Goal: Information Seeking & Learning: Learn about a topic

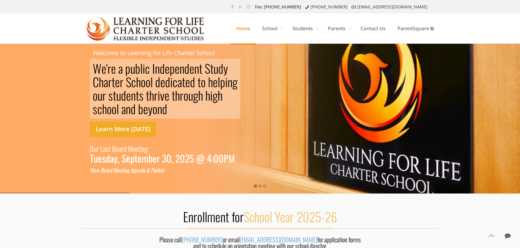
click at [120, 129] on link "Learn More [DATE]" at bounding box center [123, 129] width 66 height 15
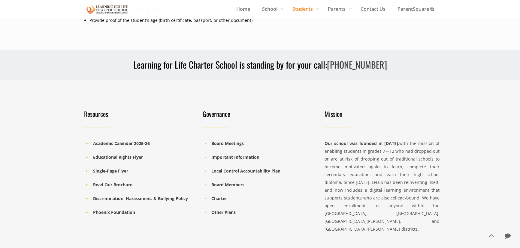
scroll to position [382, 0]
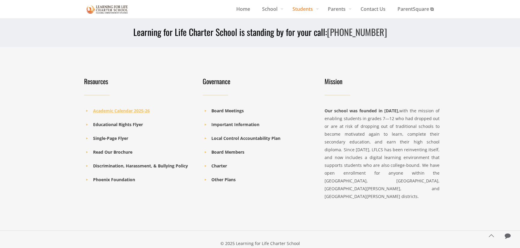
click at [130, 109] on b "Academic Calendar 2025-26" at bounding box center [121, 111] width 57 height 6
click at [105, 138] on b "Single-Page Flyer" at bounding box center [110, 139] width 35 height 6
click at [117, 153] on b "Read Our Brochure" at bounding box center [112, 152] width 39 height 6
click at [246, 123] on b "Important Information" at bounding box center [235, 125] width 48 height 6
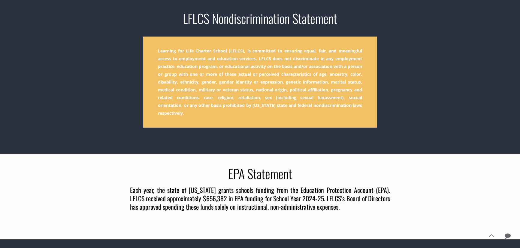
scroll to position [163, 0]
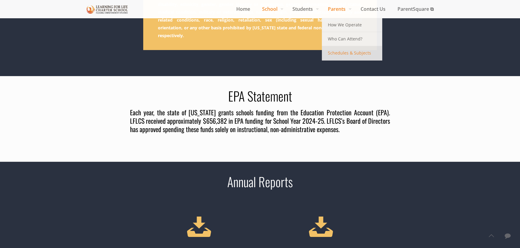
click at [339, 51] on span "Schedules & Subjects" at bounding box center [349, 53] width 43 height 8
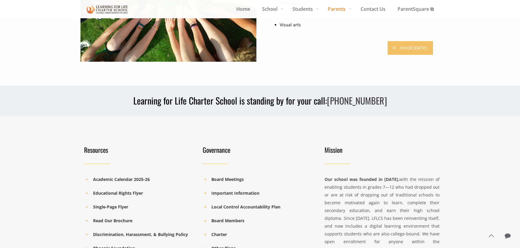
scroll to position [496, 0]
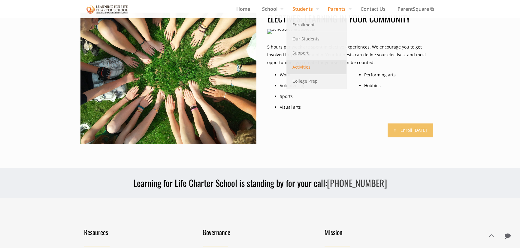
click at [301, 66] on span "Activities" at bounding box center [301, 67] width 18 height 8
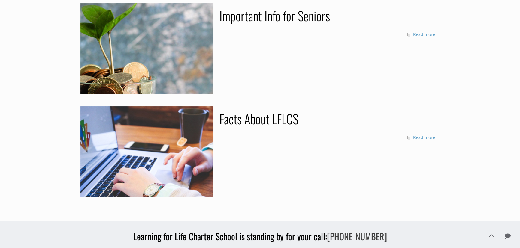
scroll to position [82, 0]
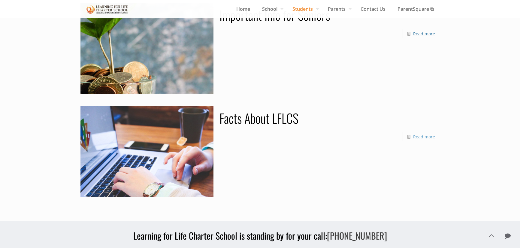
click at [420, 35] on link "Read more" at bounding box center [424, 34] width 22 height 6
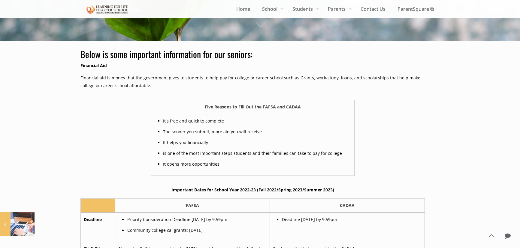
scroll to position [245, 0]
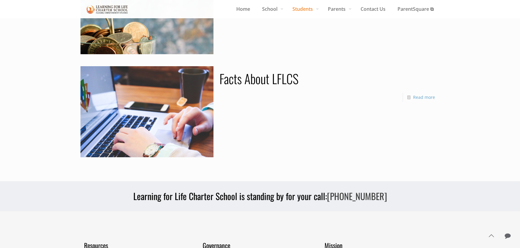
scroll to position [163, 0]
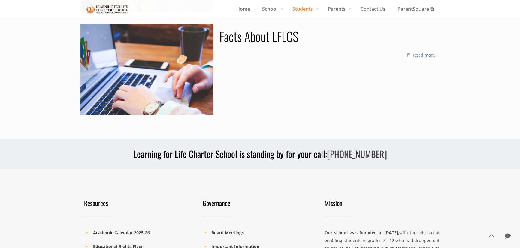
click at [418, 57] on link "Read more" at bounding box center [424, 55] width 22 height 6
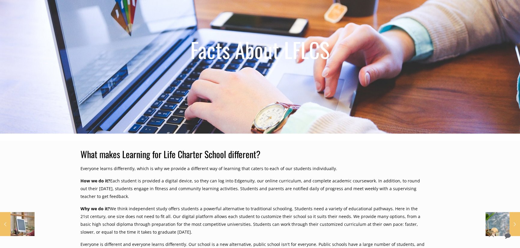
scroll to position [136, 0]
